Goal: Information Seeking & Learning: Learn about a topic

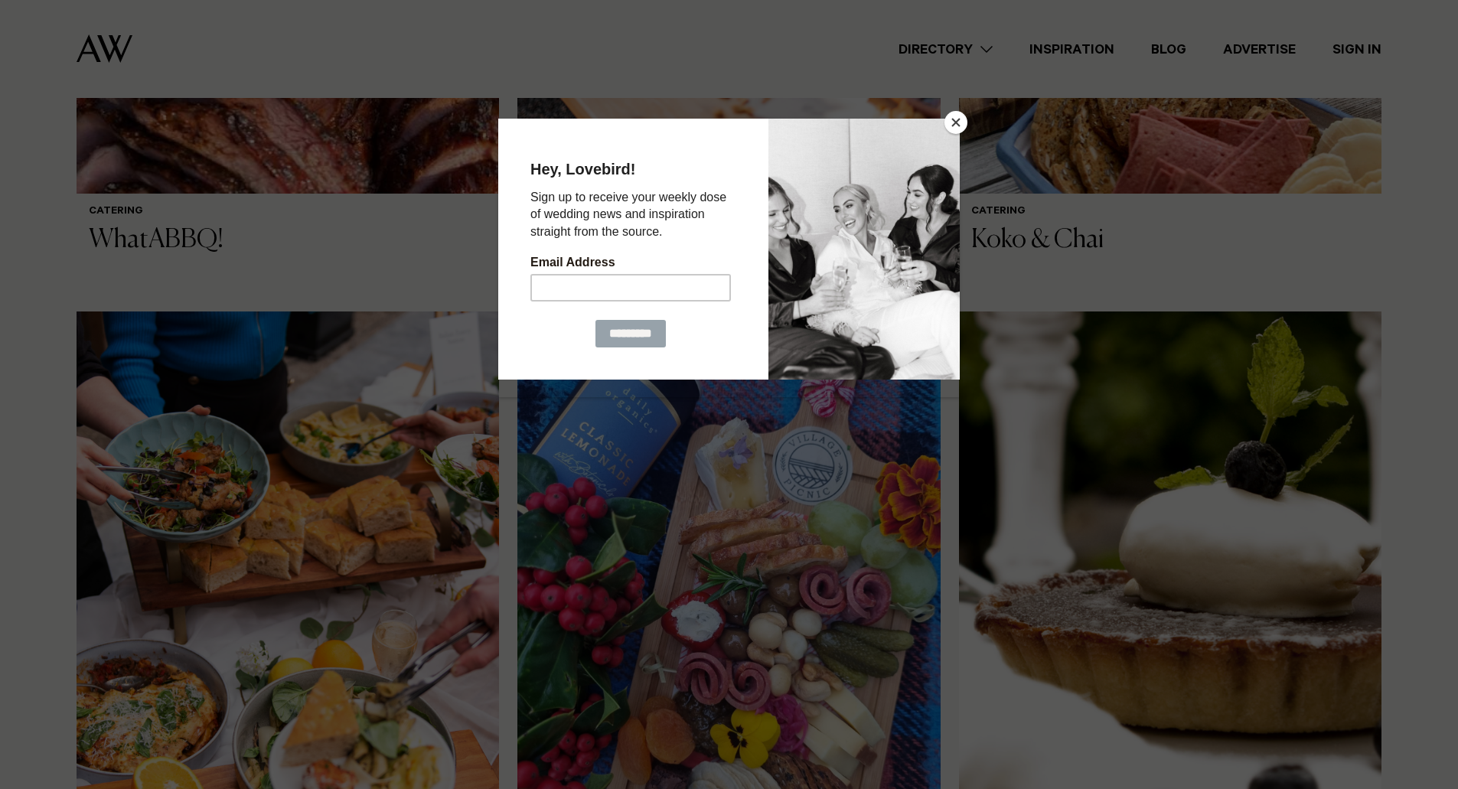
scroll to position [995, 0]
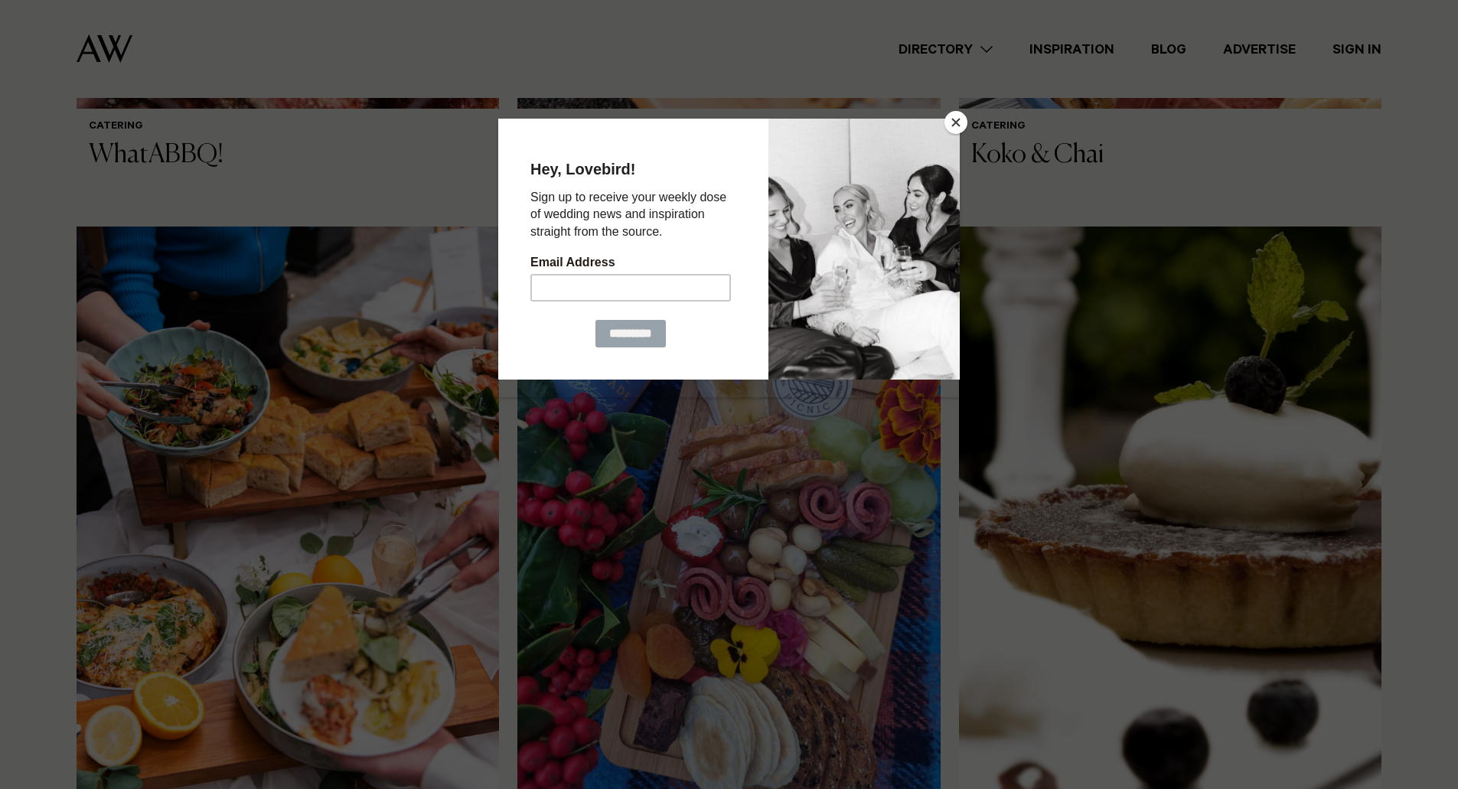
click at [961, 123] on button "Close" at bounding box center [955, 122] width 23 height 23
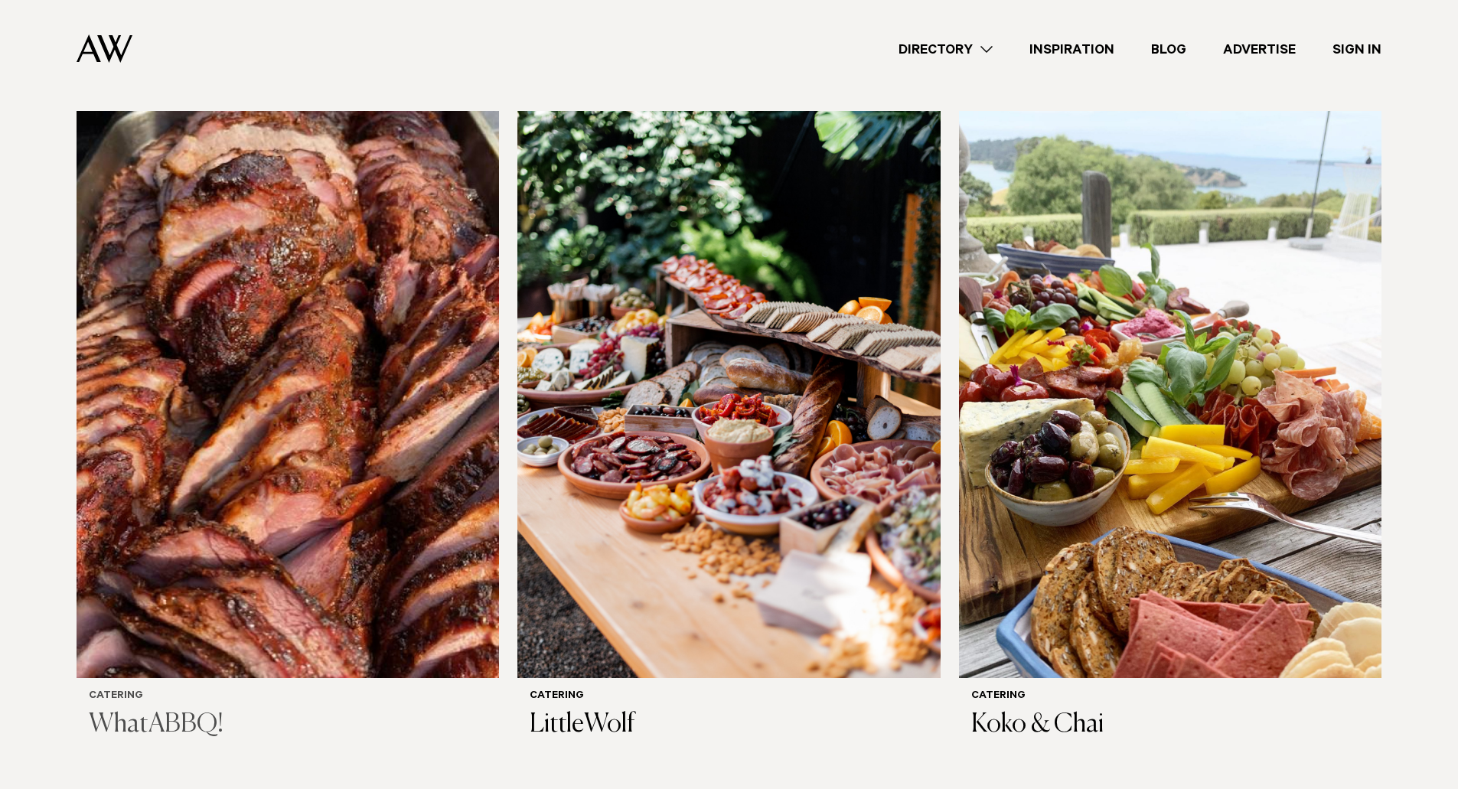
scroll to position [306, 0]
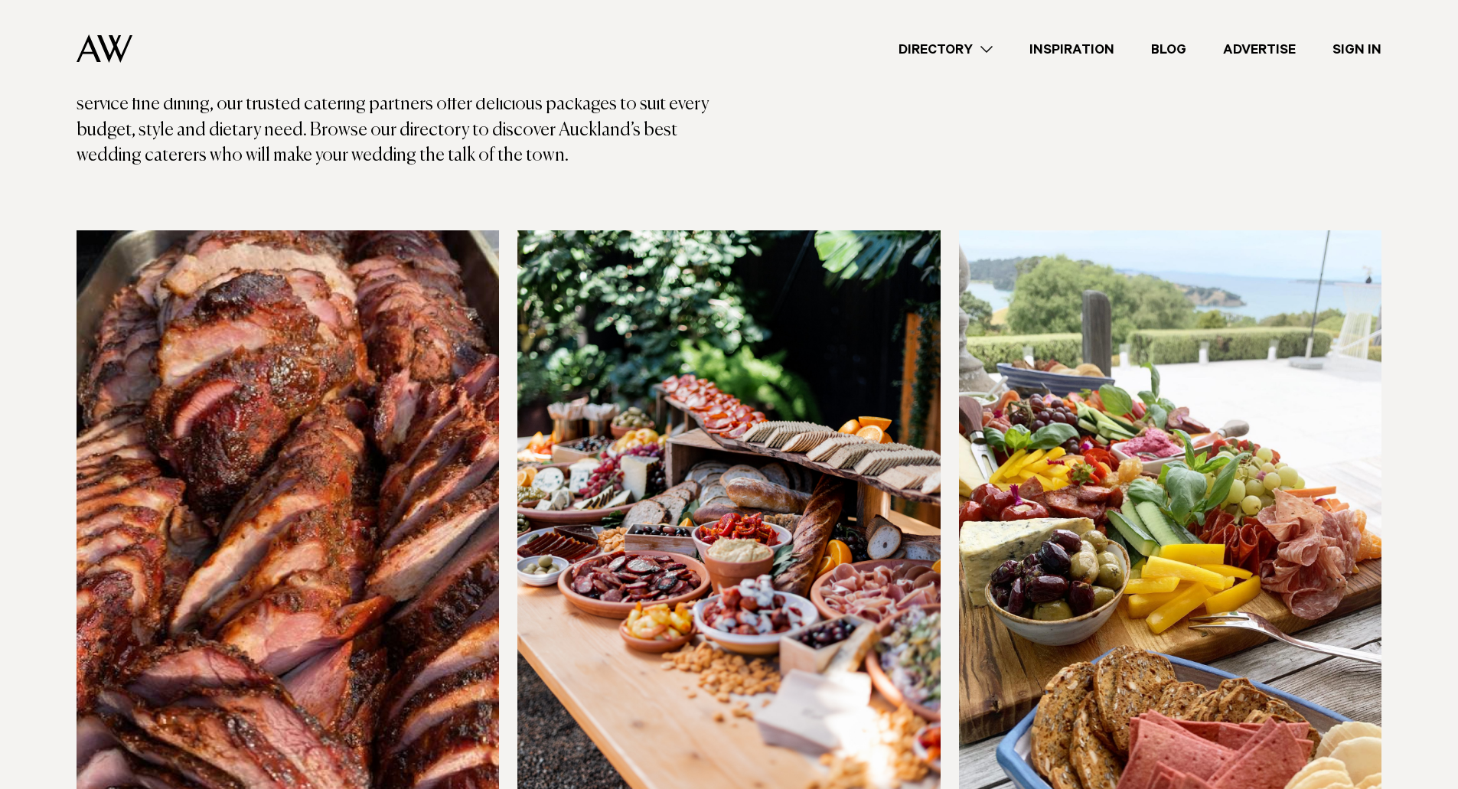
click at [336, 437] on img at bounding box center [288, 513] width 422 height 567
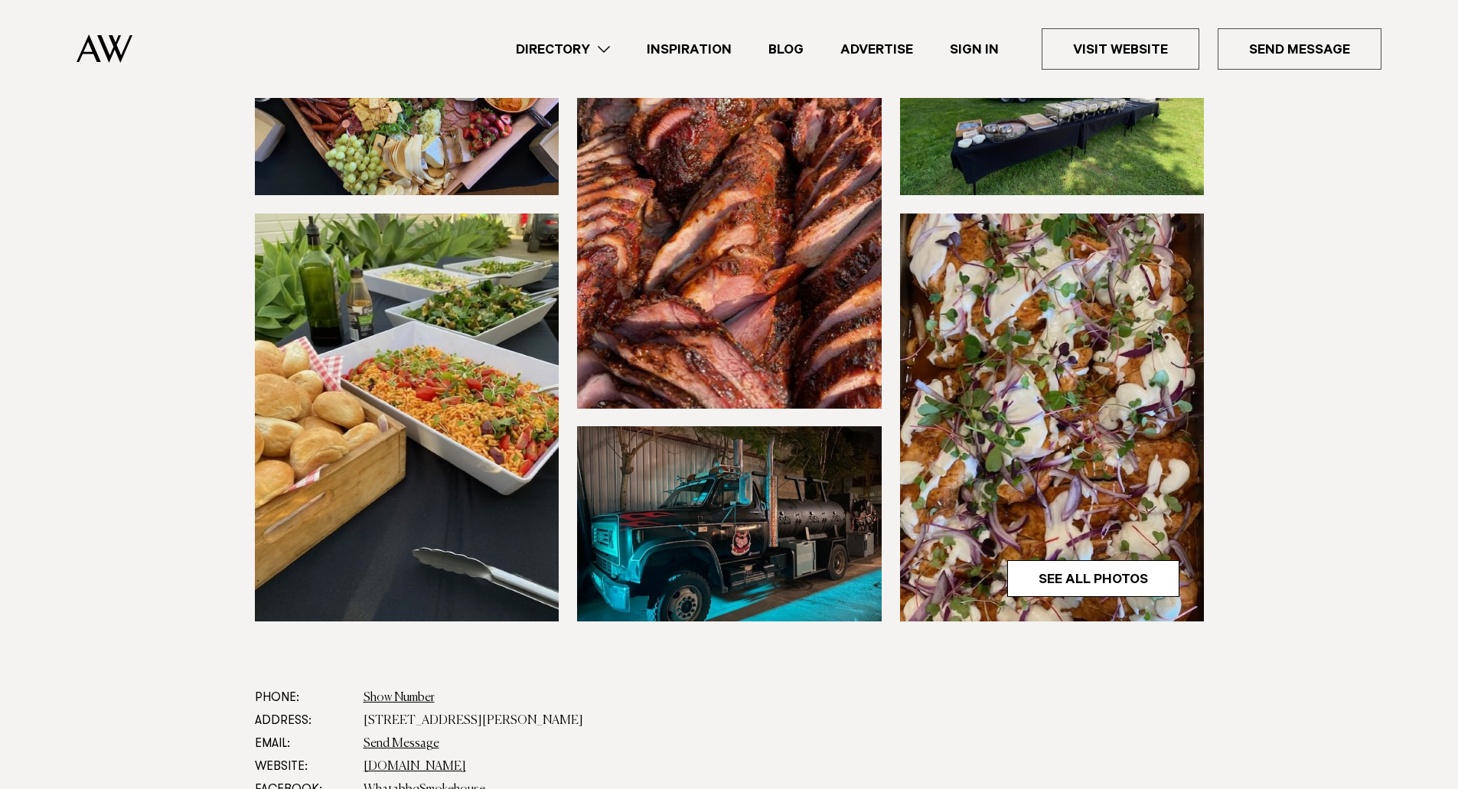
scroll to position [306, 0]
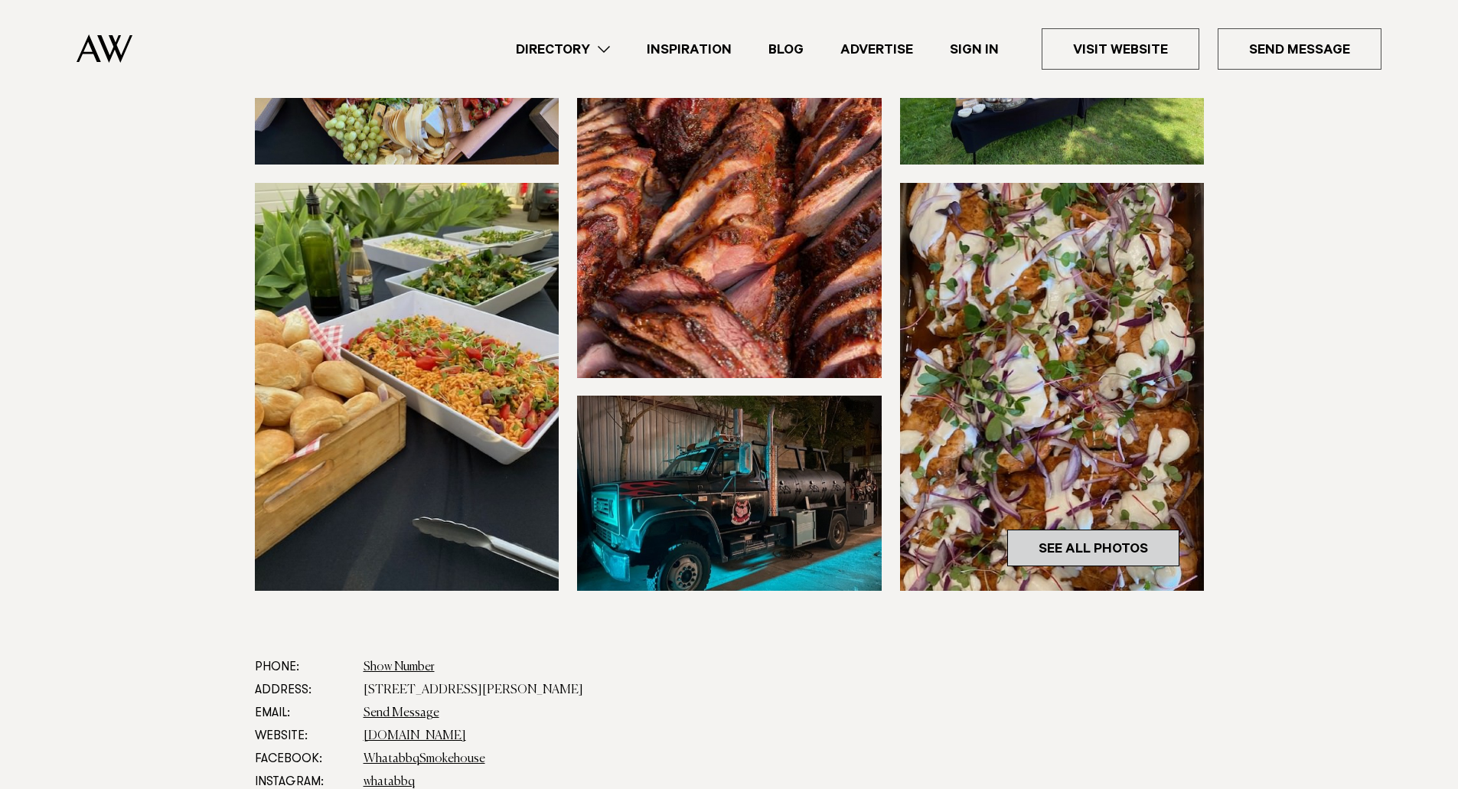
click at [1109, 548] on link "See All Photos" at bounding box center [1093, 548] width 172 height 37
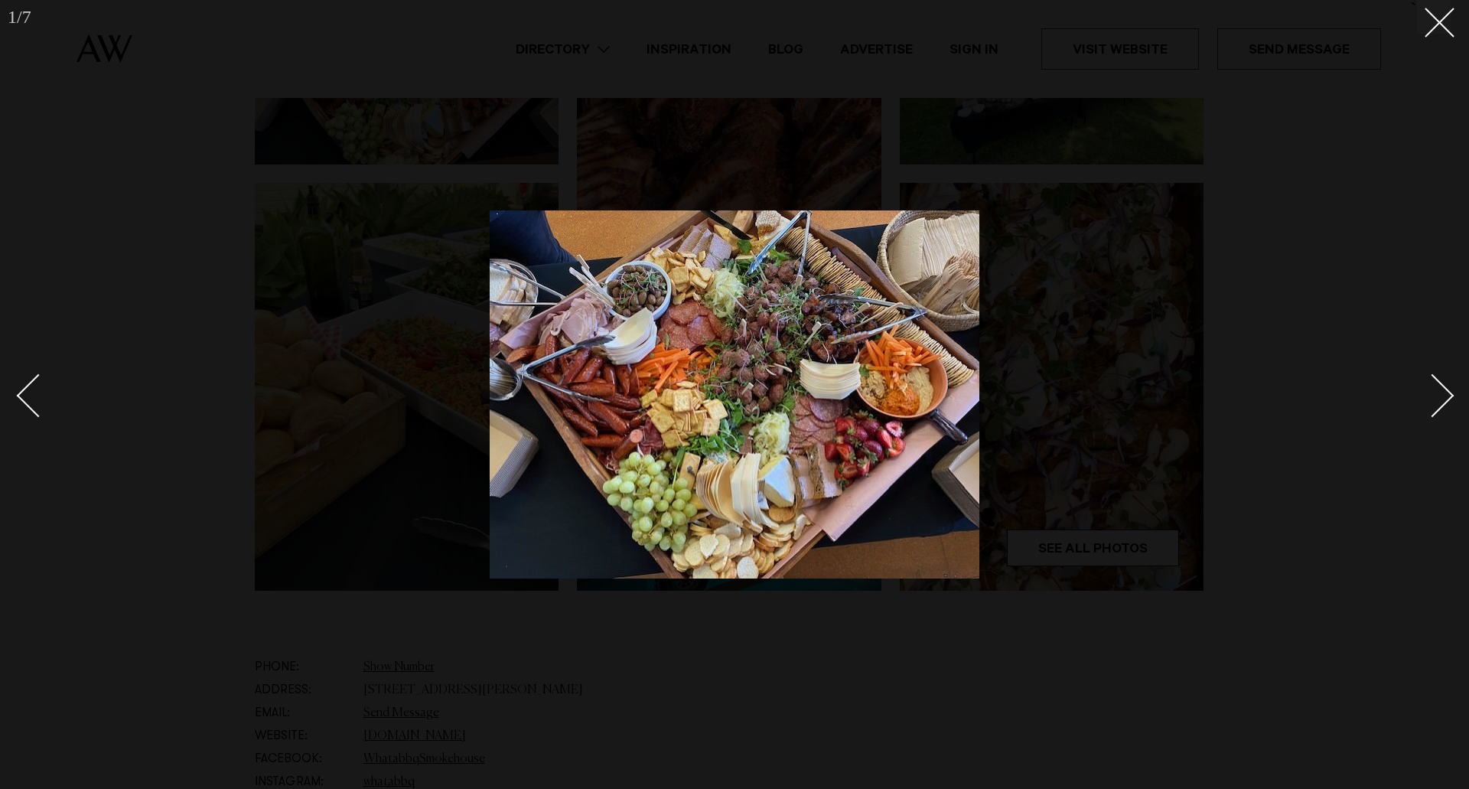
click at [1444, 391] on div "Next slide" at bounding box center [1433, 395] width 44 height 44
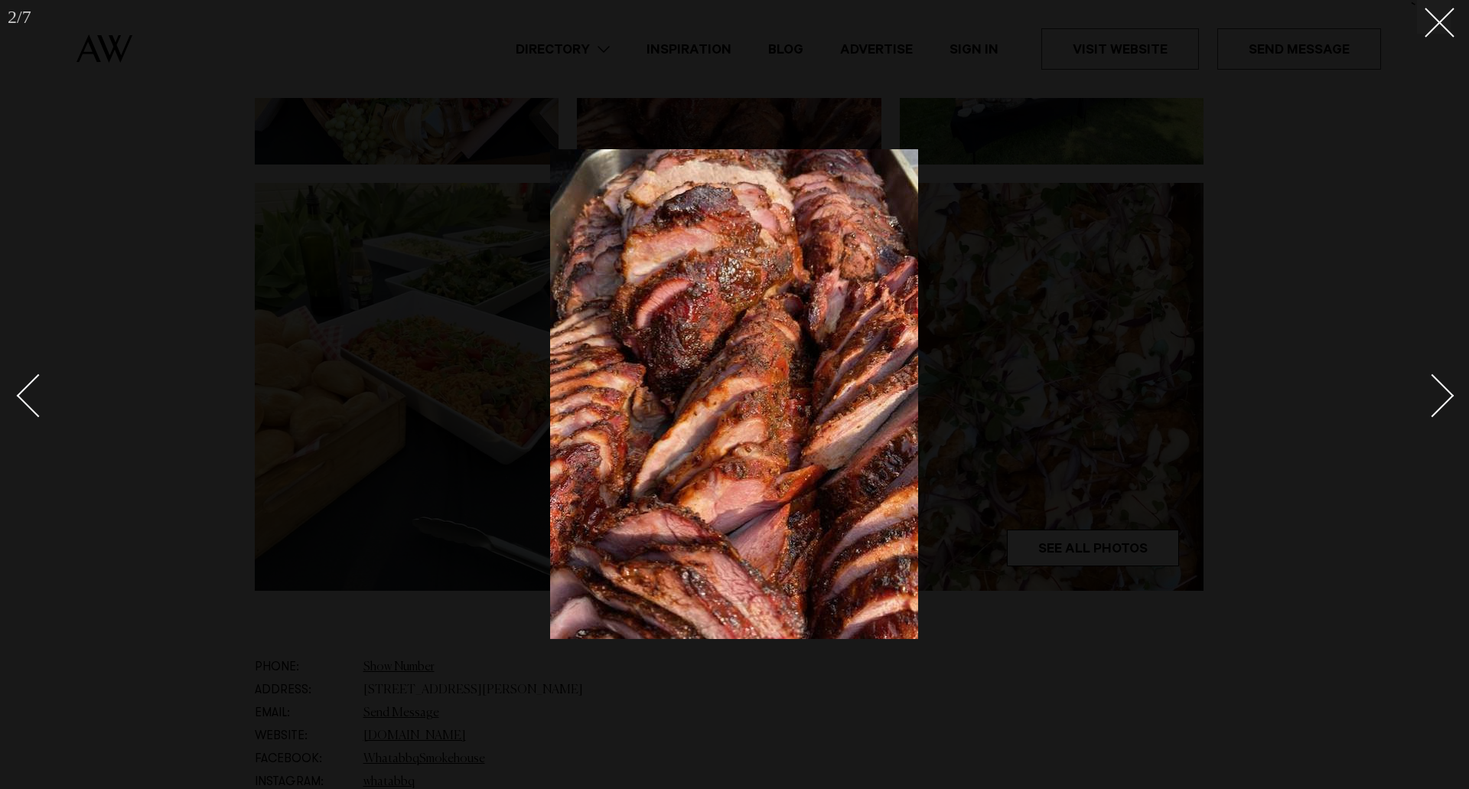
click at [1444, 391] on div "Next slide" at bounding box center [1433, 395] width 44 height 44
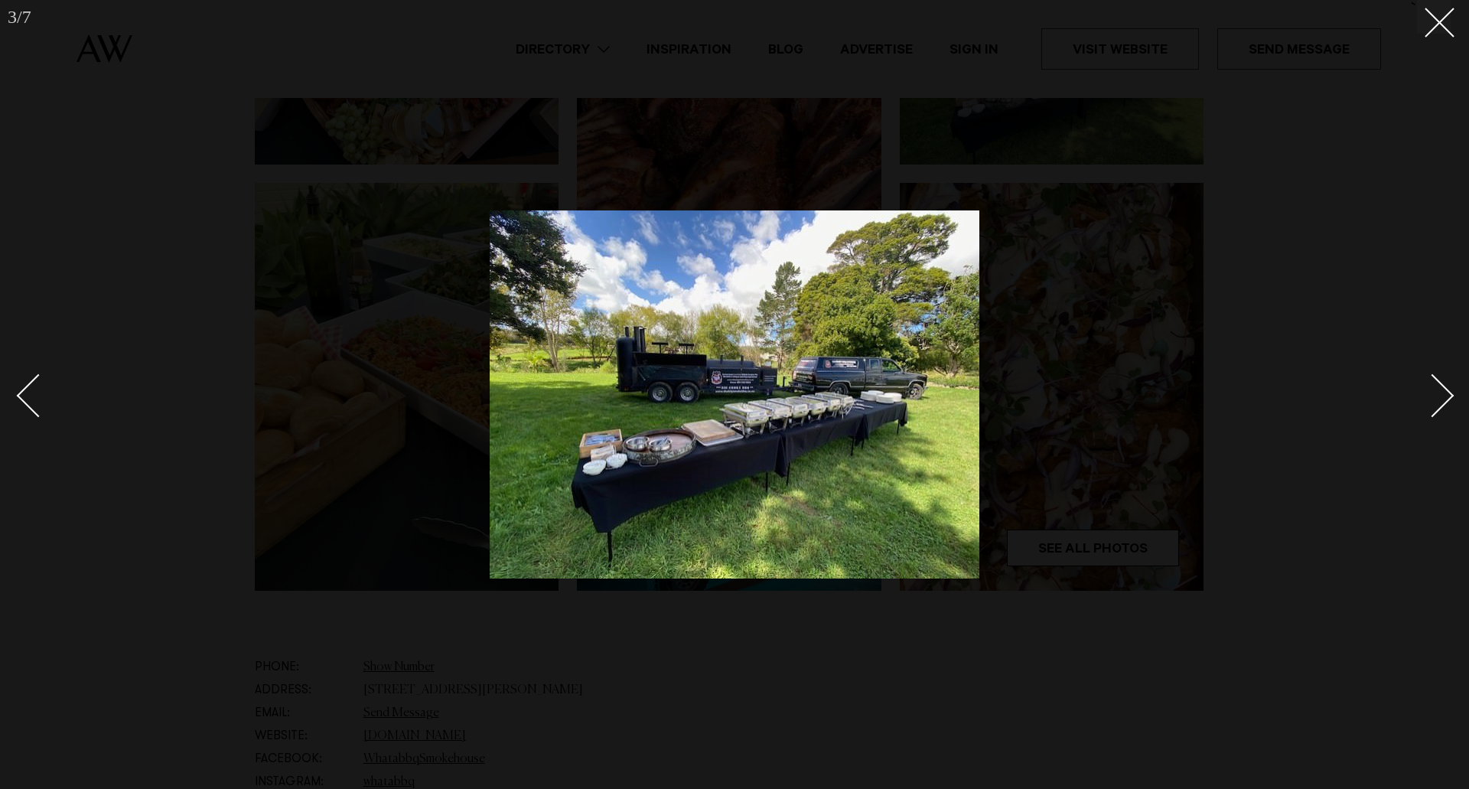
click at [1444, 391] on div "Next slide" at bounding box center [1433, 395] width 44 height 44
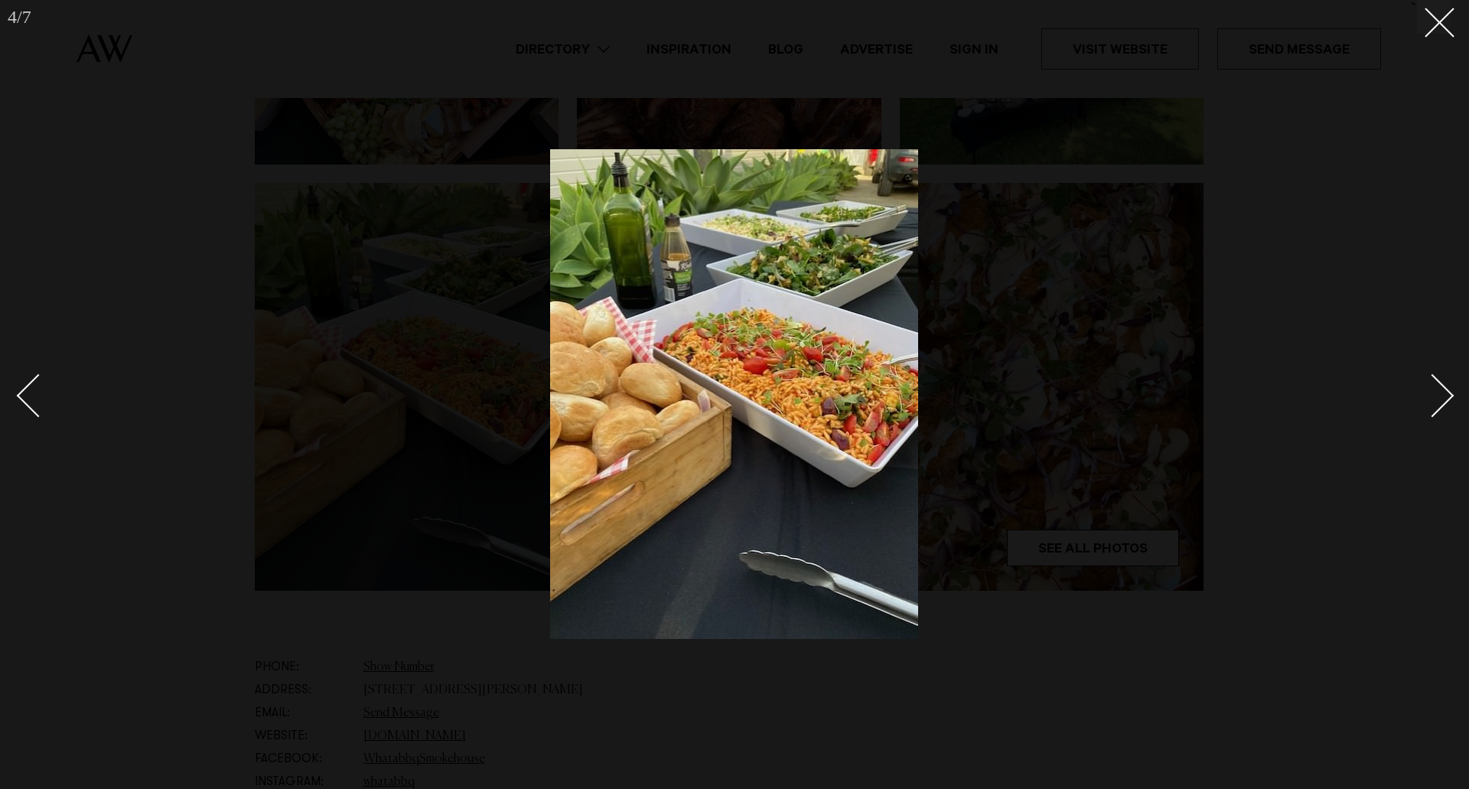
click at [1444, 391] on div "Next slide" at bounding box center [1433, 395] width 44 height 44
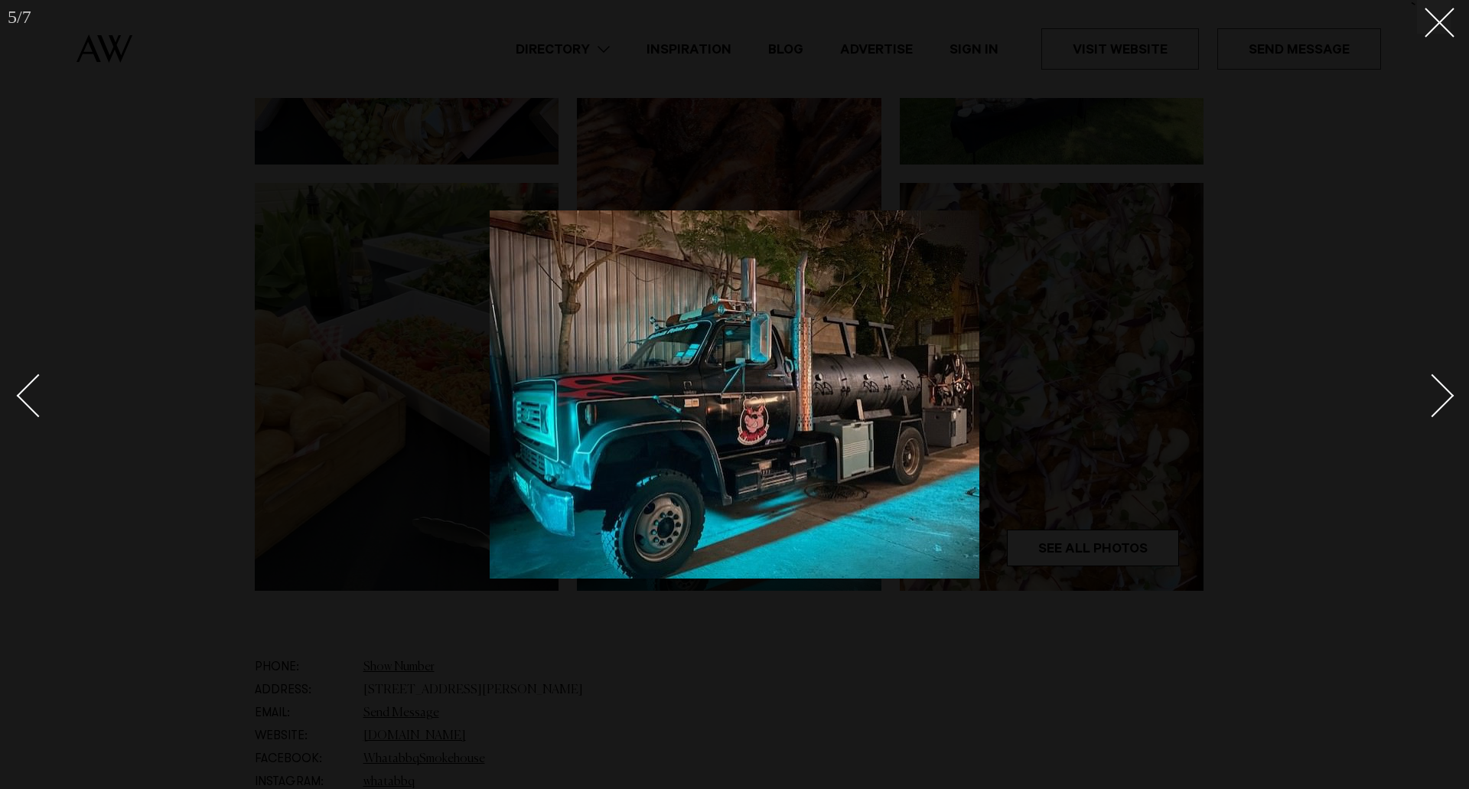
click at [1444, 391] on div "Next slide" at bounding box center [1433, 395] width 44 height 44
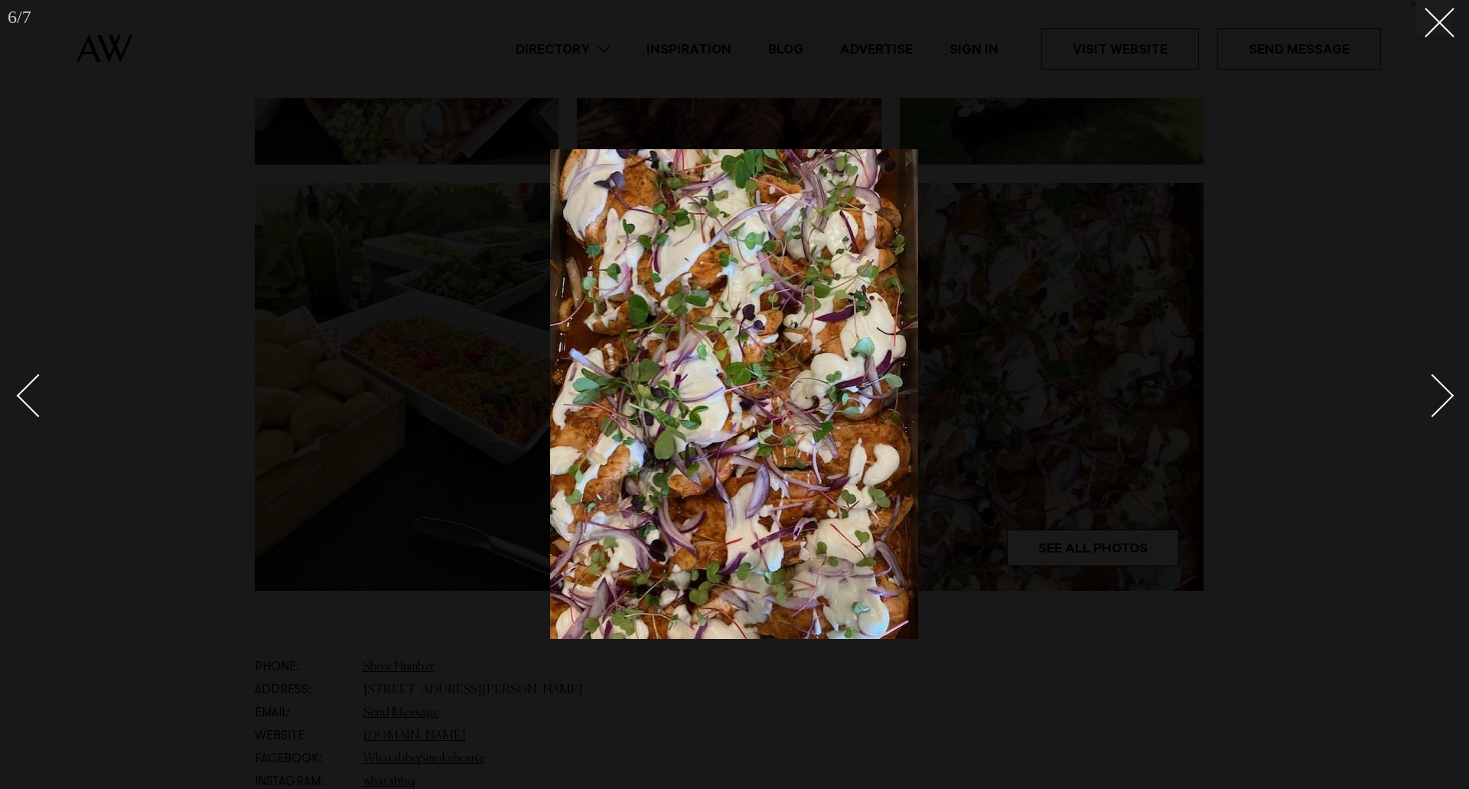
click at [1444, 391] on div "Next slide" at bounding box center [1433, 395] width 44 height 44
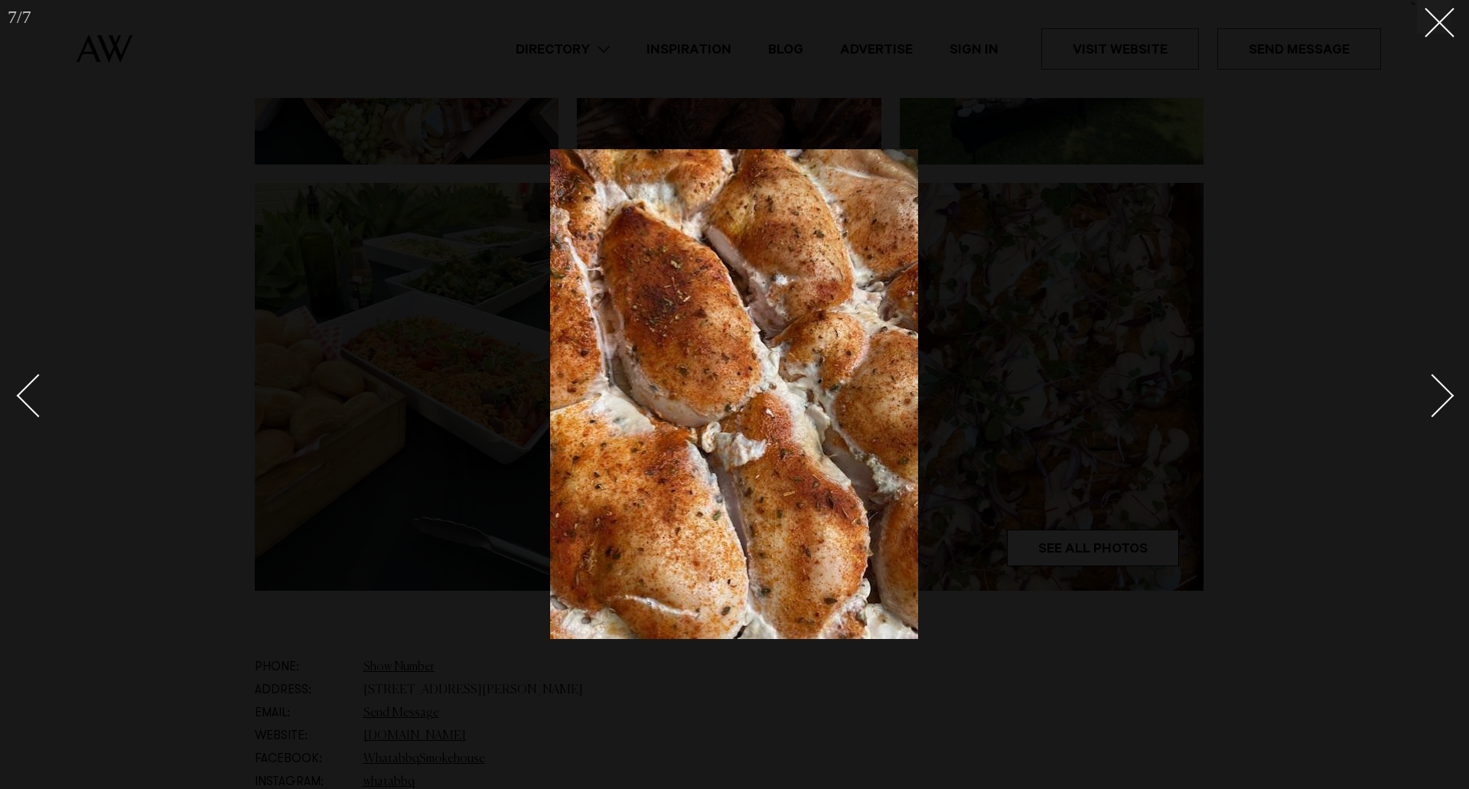
click at [1444, 391] on div "Next slide" at bounding box center [1433, 395] width 44 height 44
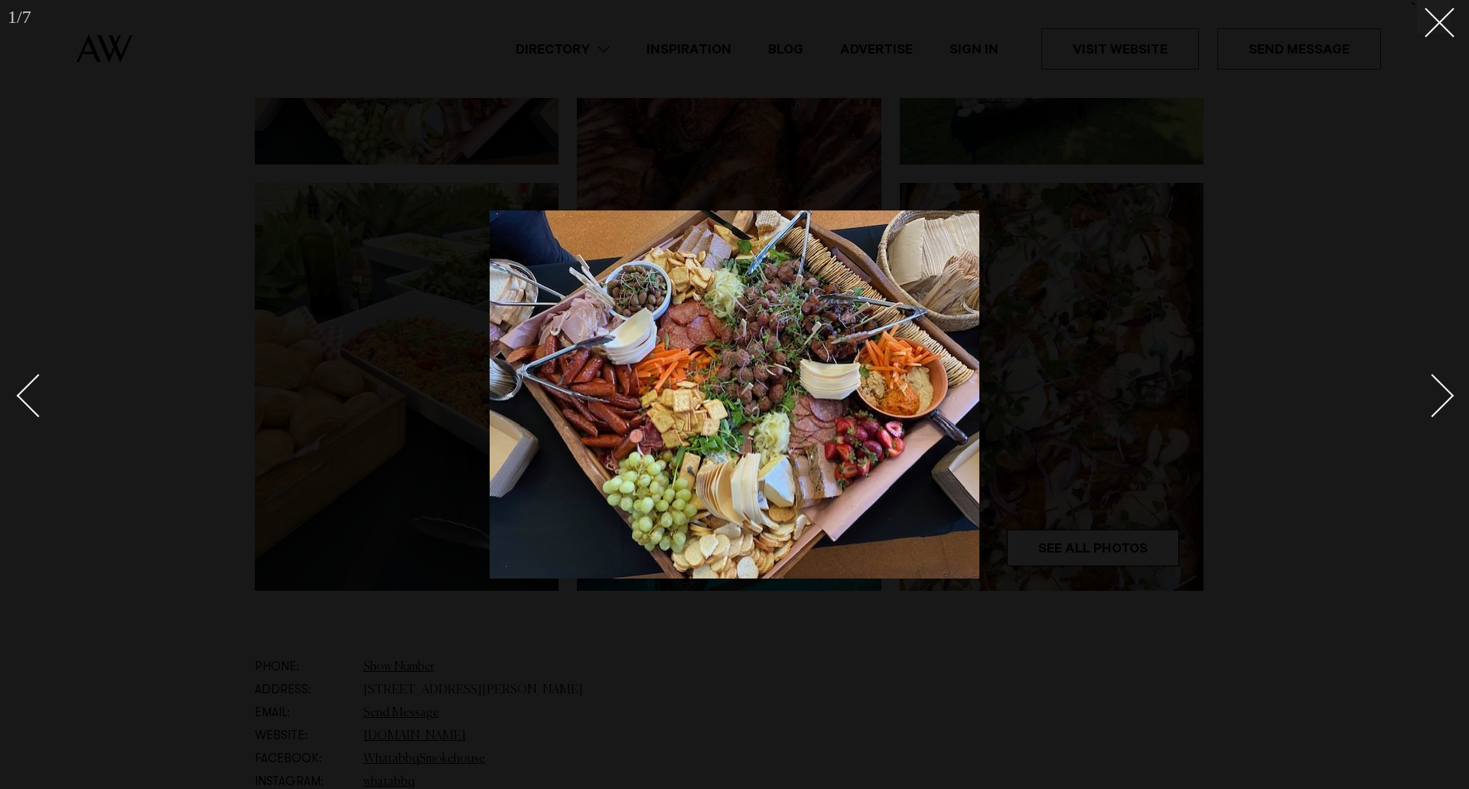
click at [1444, 391] on div "Next slide" at bounding box center [1433, 395] width 44 height 44
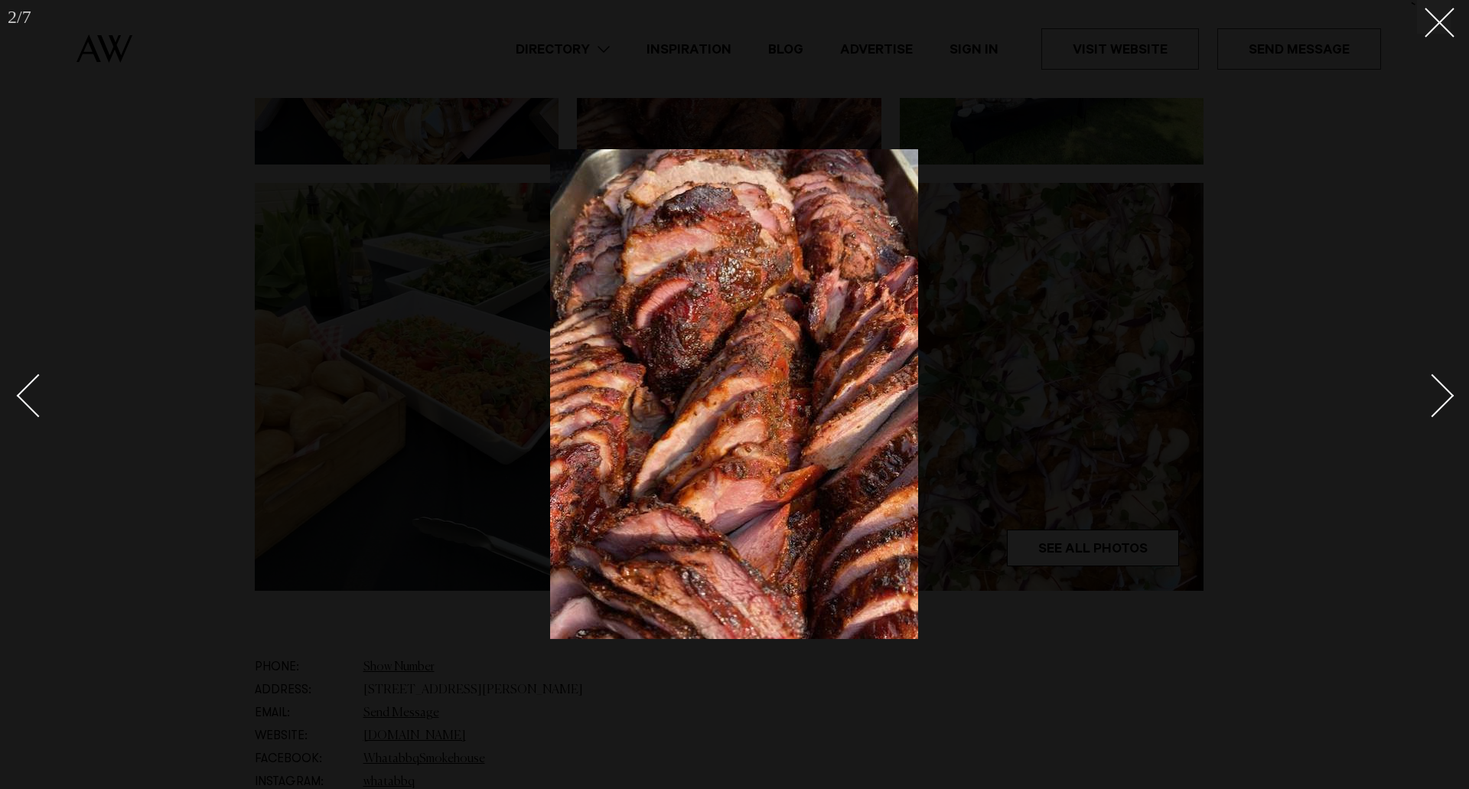
click at [1444, 391] on div "Next slide" at bounding box center [1433, 395] width 44 height 44
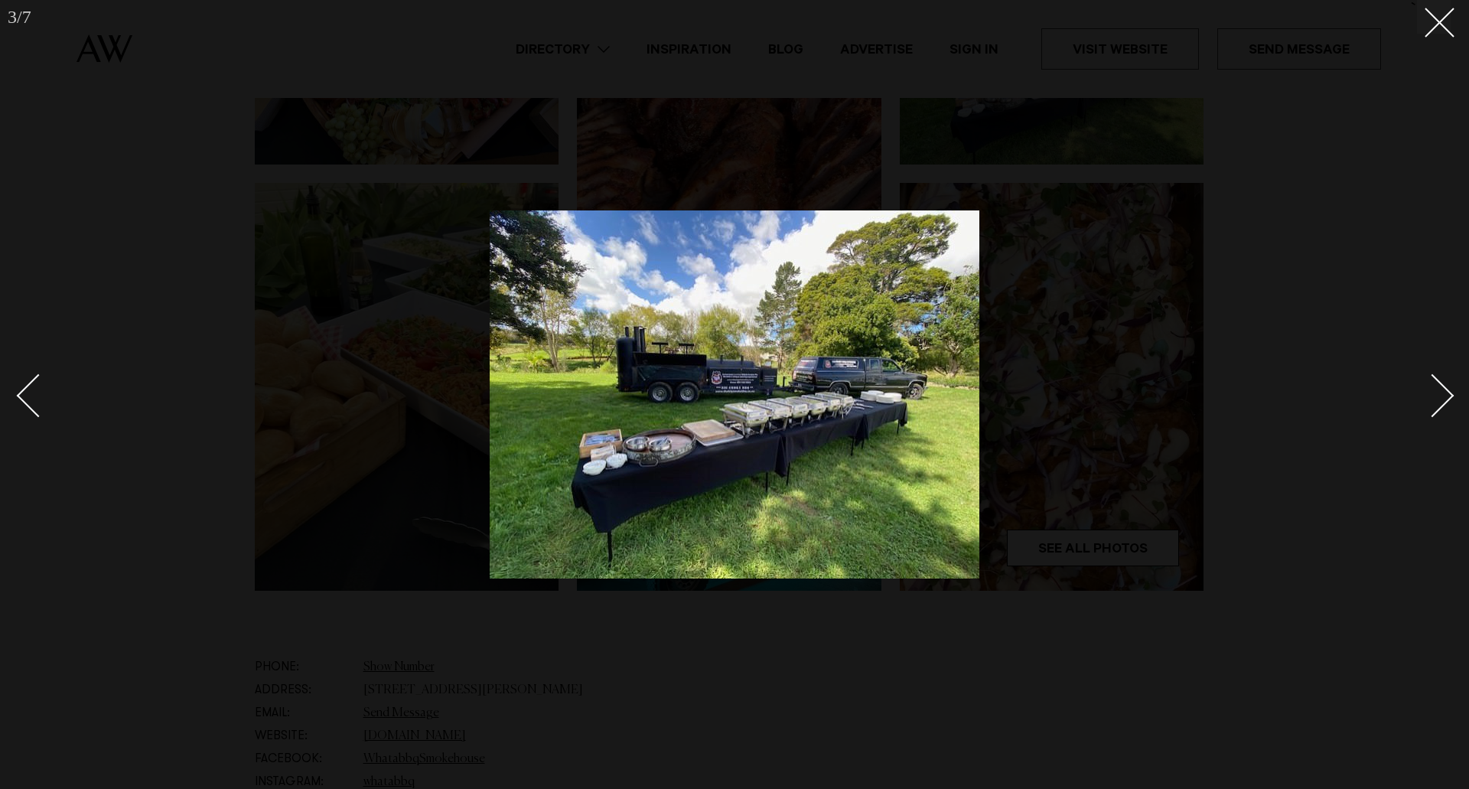
click at [1444, 391] on div "Next slide" at bounding box center [1433, 395] width 44 height 44
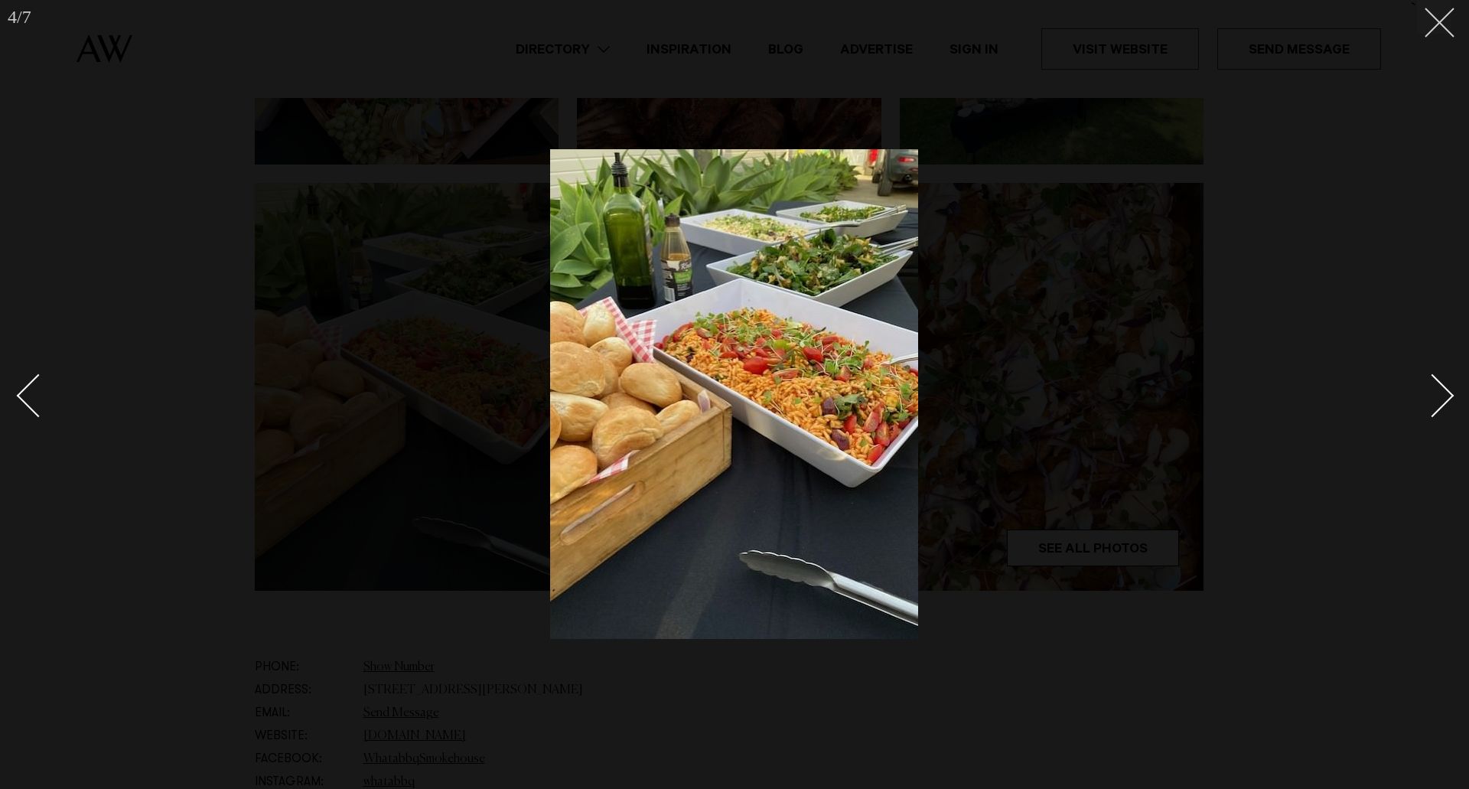
click at [1444, 17] on button at bounding box center [1434, 17] width 34 height 34
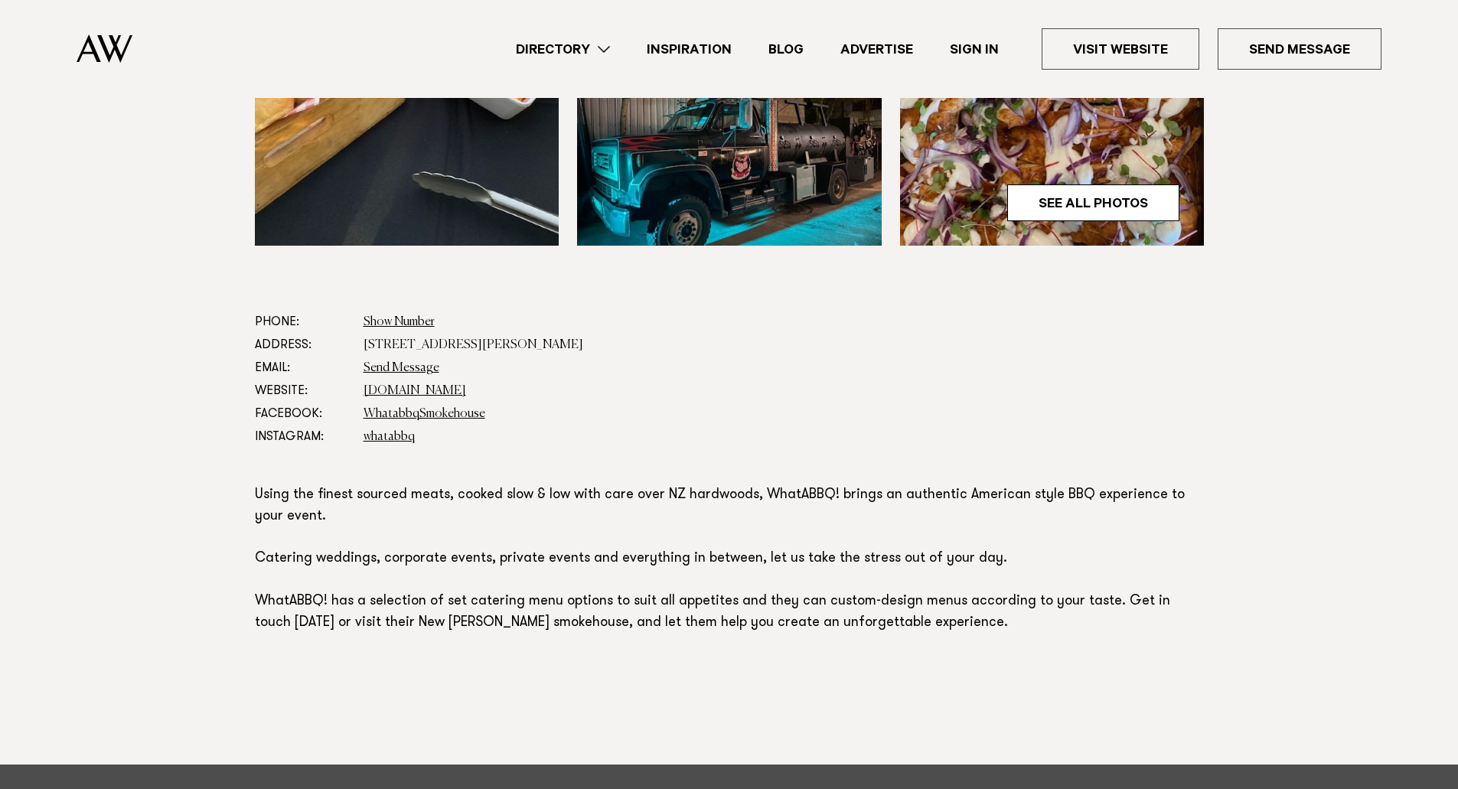
scroll to position [689, 0]
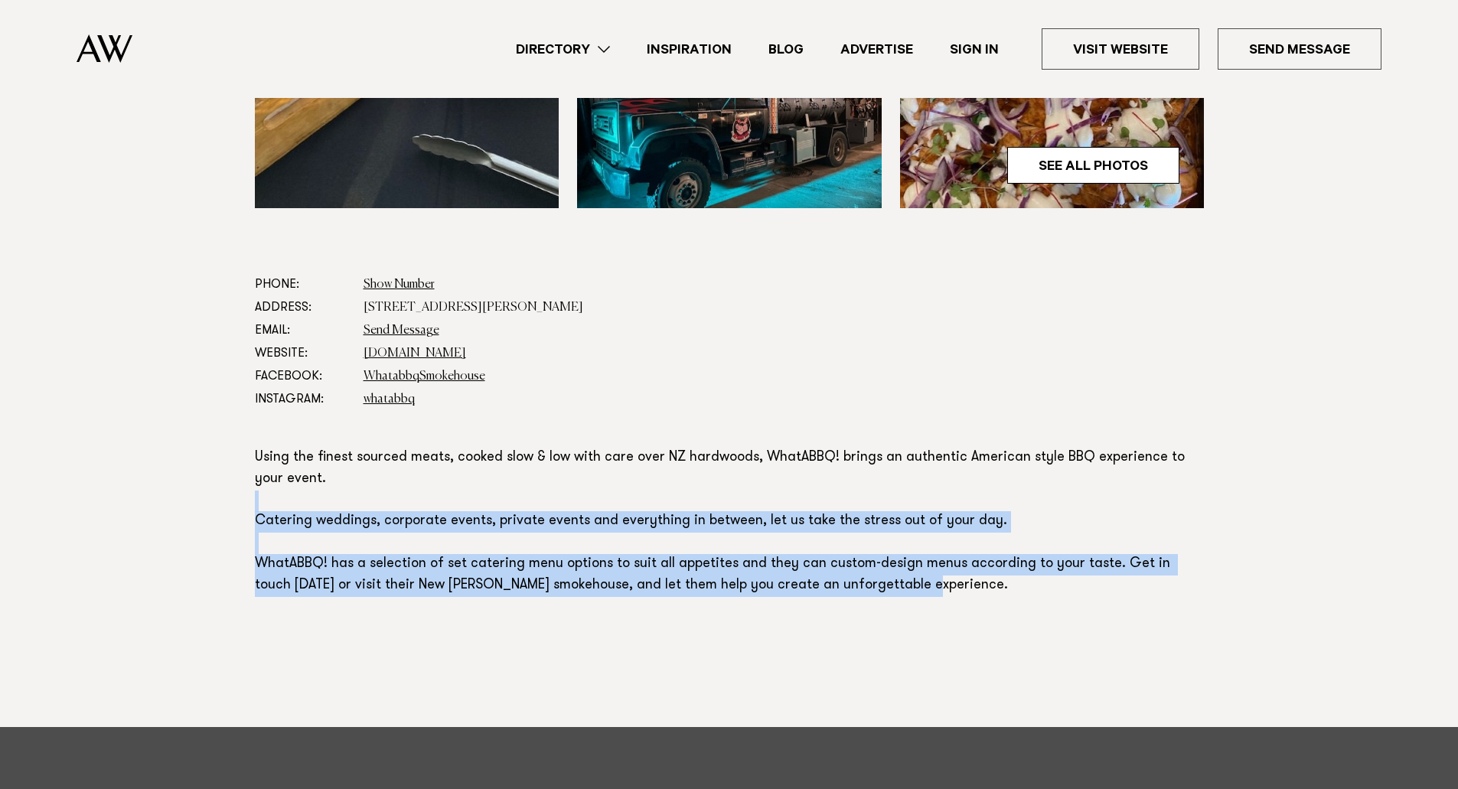
drag, startPoint x: 295, startPoint y: 484, endPoint x: 921, endPoint y: 588, distance: 634.6
click at [921, 588] on p "Using the finest sourced meats, cooked slow & low with care over NZ hardwoods, …" at bounding box center [729, 522] width 949 height 149
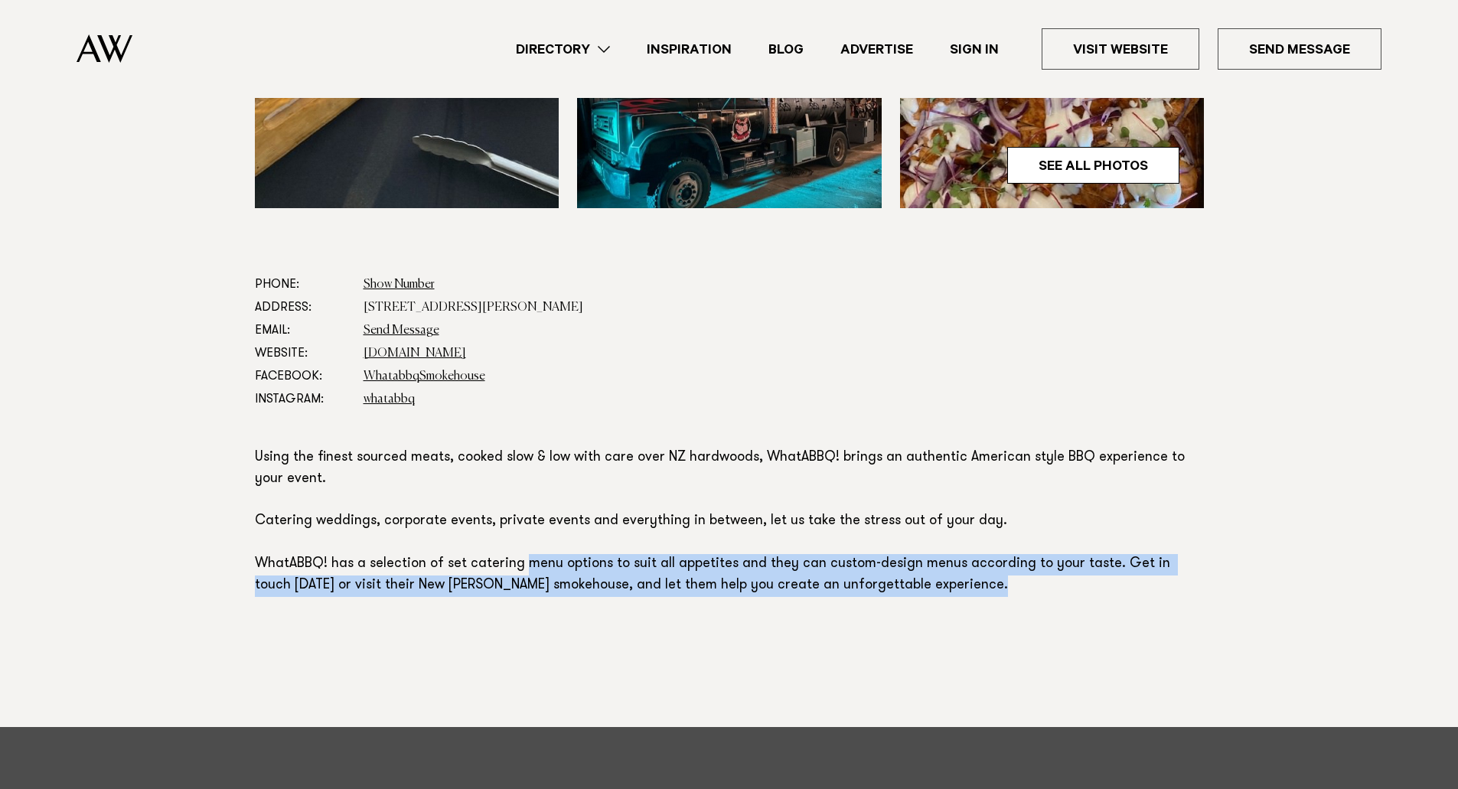
drag, startPoint x: 921, startPoint y: 588, endPoint x: 523, endPoint y: 560, distance: 398.9
click at [523, 560] on p "Using the finest sourced meats, cooked slow & low with care over NZ hardwoods, …" at bounding box center [729, 522] width 949 height 149
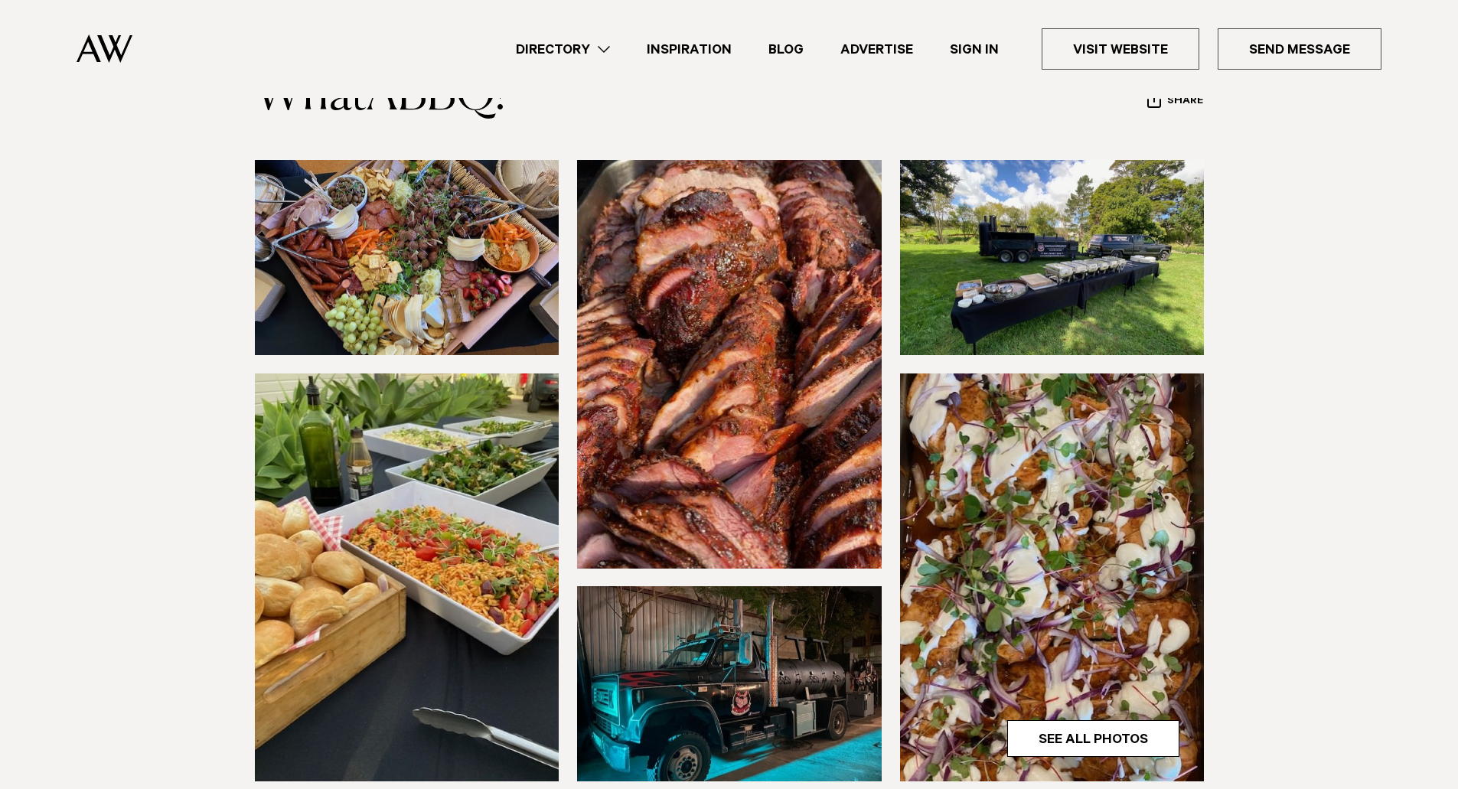
scroll to position [0, 0]
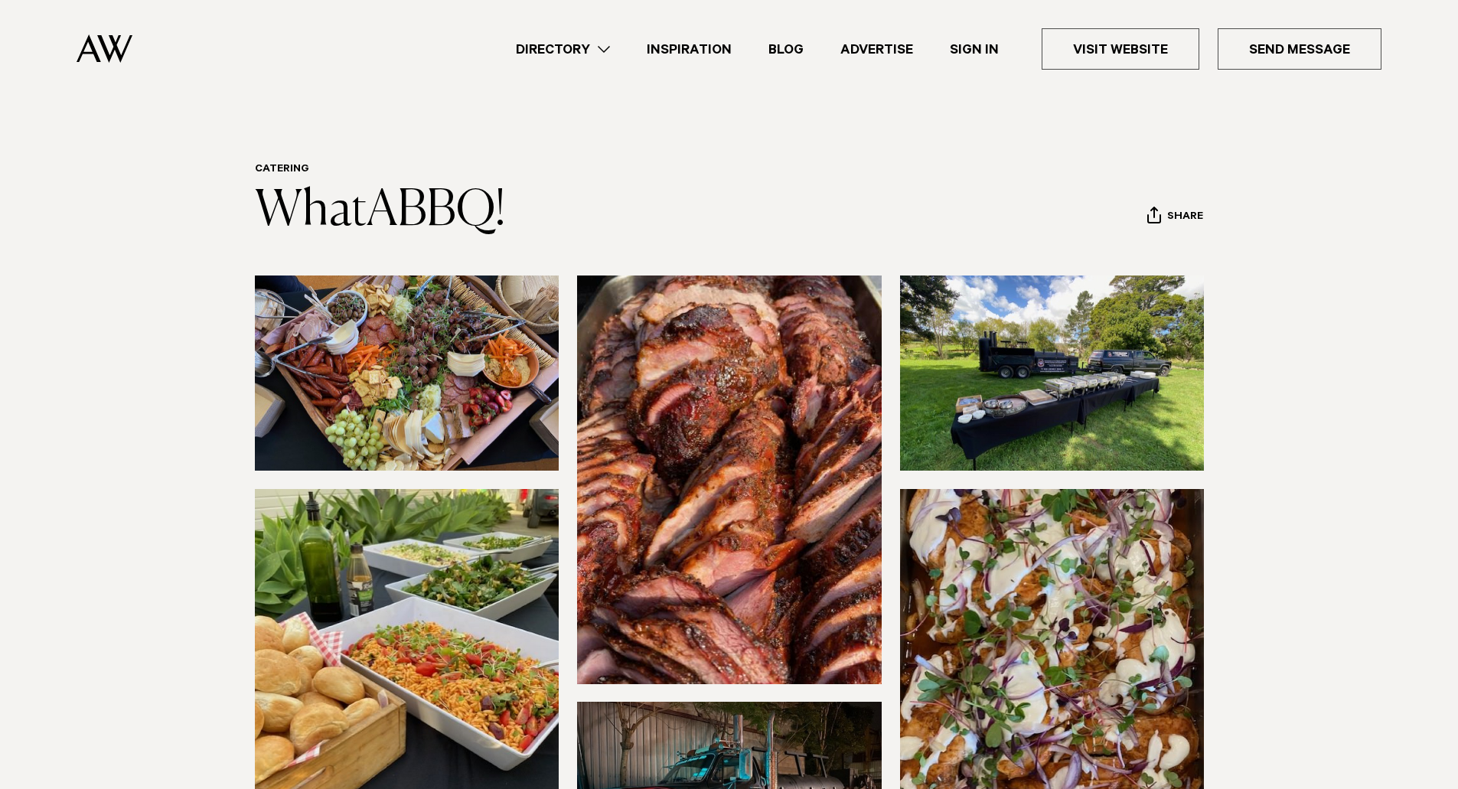
click at [674, 201] on header "Catering WhatABBQ! Share Copy Link Email twitter facebook" at bounding box center [729, 201] width 949 height 76
